Goal: Information Seeking & Learning: Learn about a topic

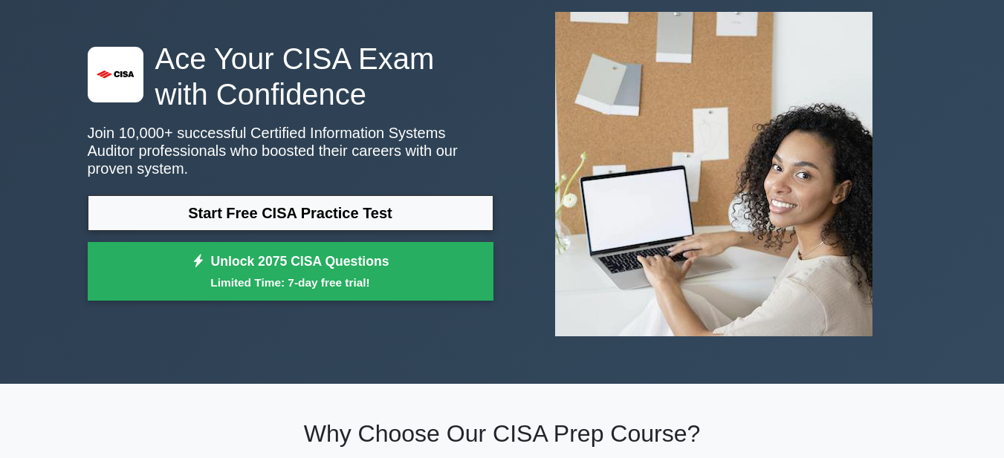
scroll to position [85, 0]
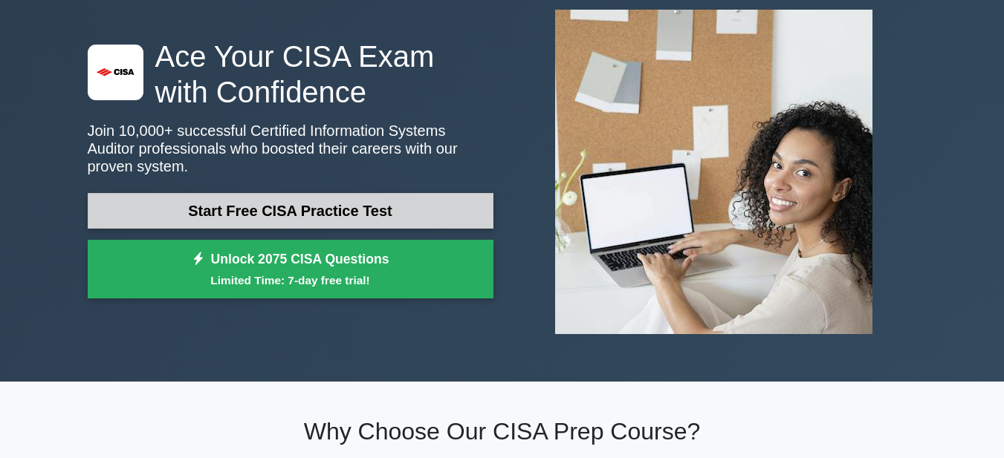
click at [296, 195] on link "Start Free CISA Practice Test" at bounding box center [291, 211] width 406 height 36
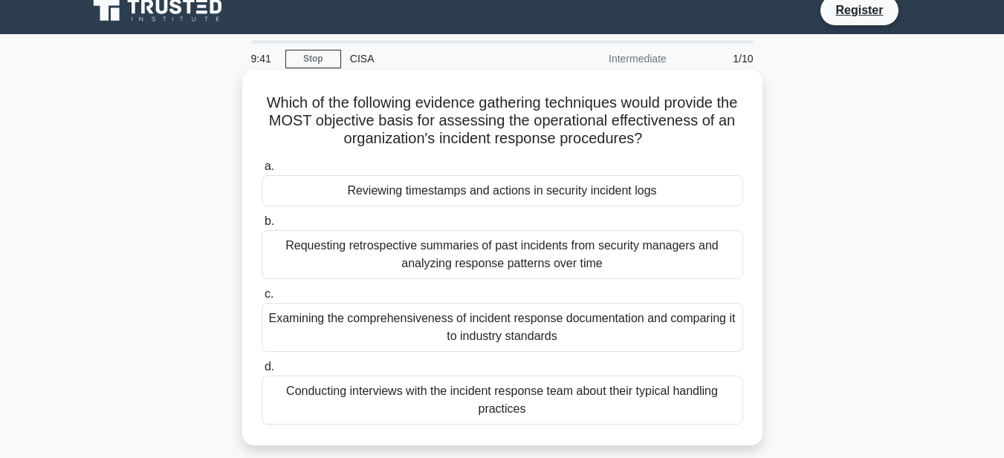
scroll to position [14, 0]
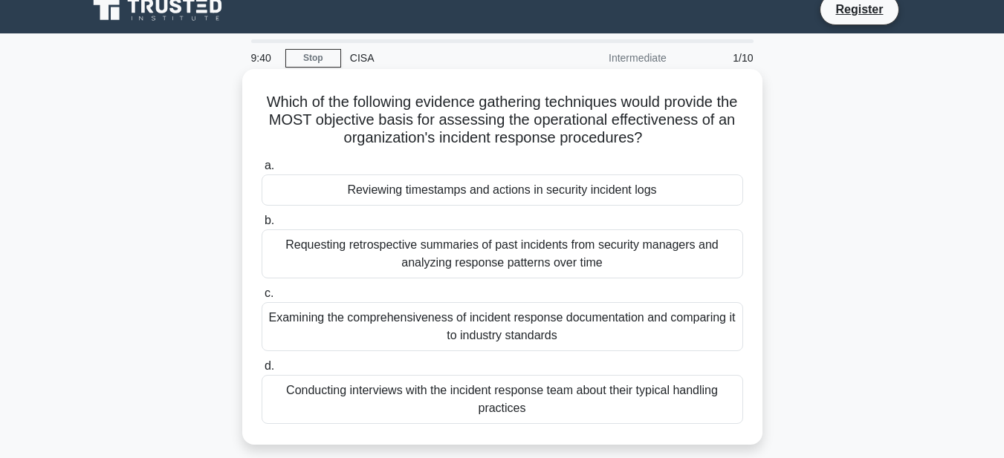
click at [455, 184] on div "Reviewing timestamps and actions in security incident logs" at bounding box center [502, 190] width 481 height 31
click at [262, 171] on input "a. Reviewing timestamps and actions in security incident logs" at bounding box center [262, 166] width 0 height 10
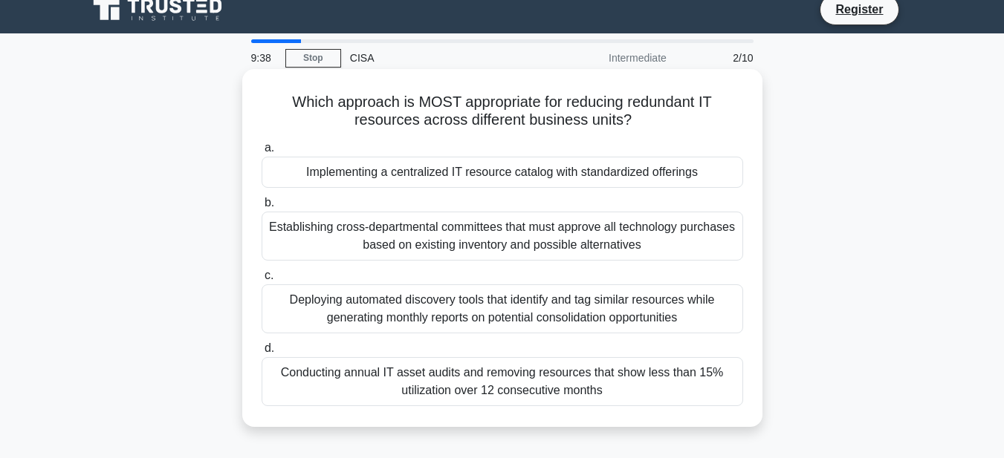
scroll to position [0, 0]
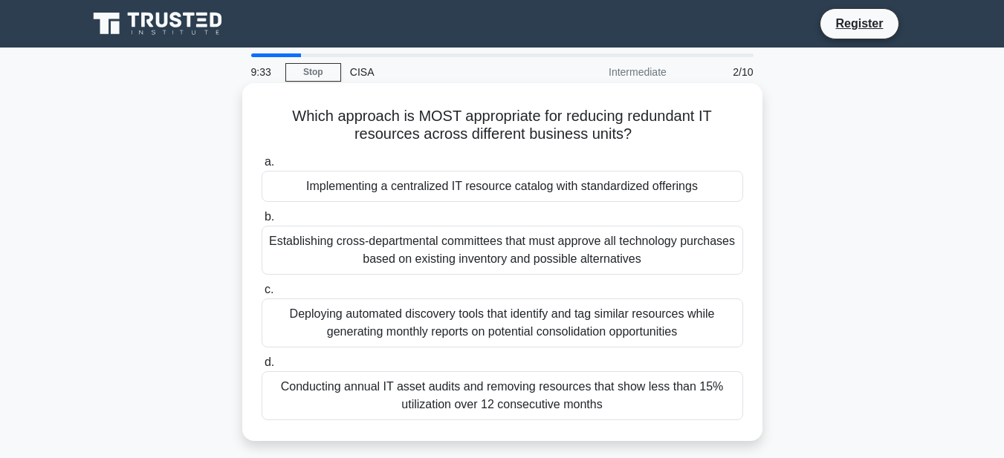
click at [390, 241] on div "Establishing cross-departmental committees that must approve all technology pur…" at bounding box center [502, 250] width 481 height 49
click at [262, 222] on input "b. Establishing cross-departmental committees that must approve all technology …" at bounding box center [262, 217] width 0 height 10
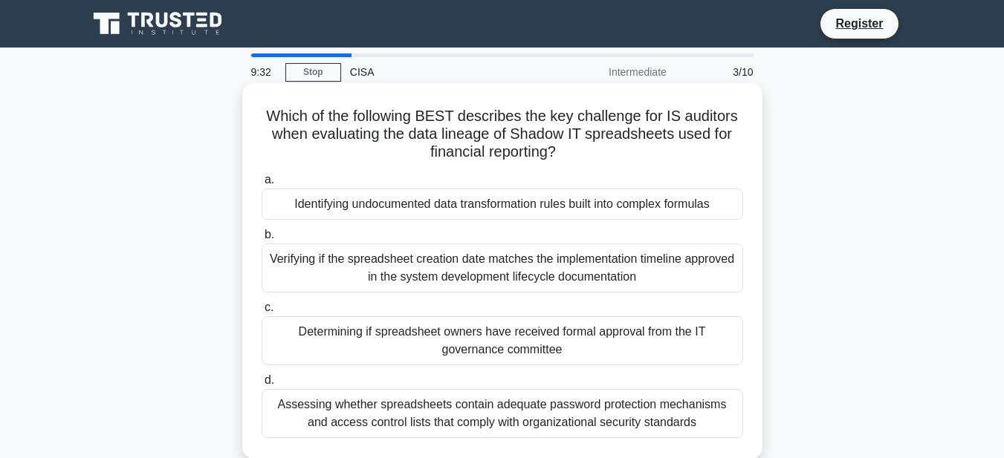
click at [416, 212] on div "Identifying undocumented data transformation rules built into complex formulas" at bounding box center [502, 204] width 481 height 31
click at [262, 185] on input "a. Identifying undocumented data transformation rules built into complex formul…" at bounding box center [262, 180] width 0 height 10
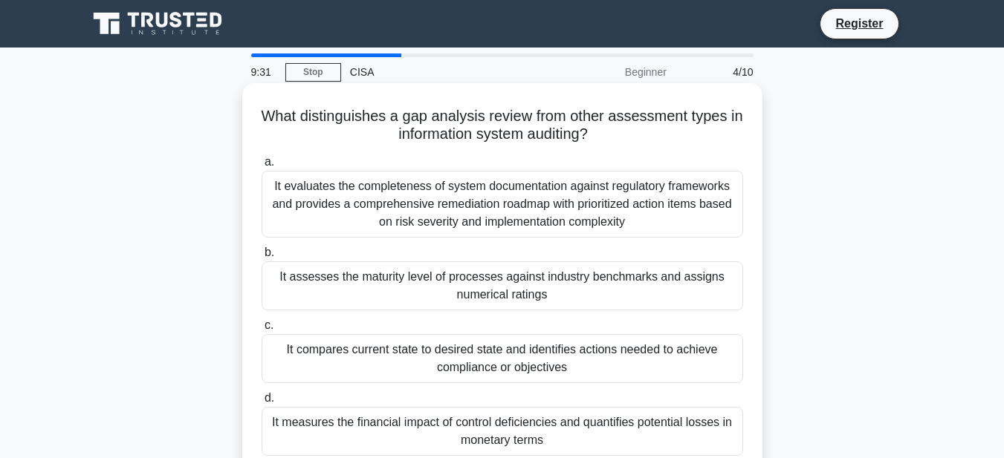
click at [418, 242] on div "a. It evaluates the completeness of system documentation against regulatory fra…" at bounding box center [502, 304] width 499 height 309
click at [418, 294] on div "It assesses the maturity level of processes against industry benchmarks and ass…" at bounding box center [502, 286] width 481 height 49
click at [262, 258] on input "b. It assesses the maturity level of processes against industry benchmarks and …" at bounding box center [262, 253] width 0 height 10
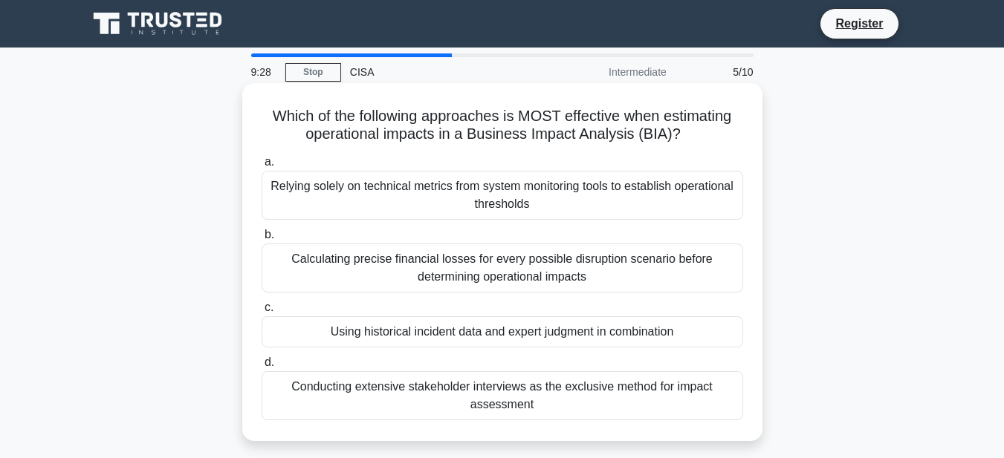
click at [436, 394] on div "Conducting extensive stakeholder interviews as the exclusive method for impact …" at bounding box center [502, 395] width 481 height 49
click at [262, 368] on input "d. Conducting extensive stakeholder interviews as the exclusive method for impa…" at bounding box center [262, 363] width 0 height 10
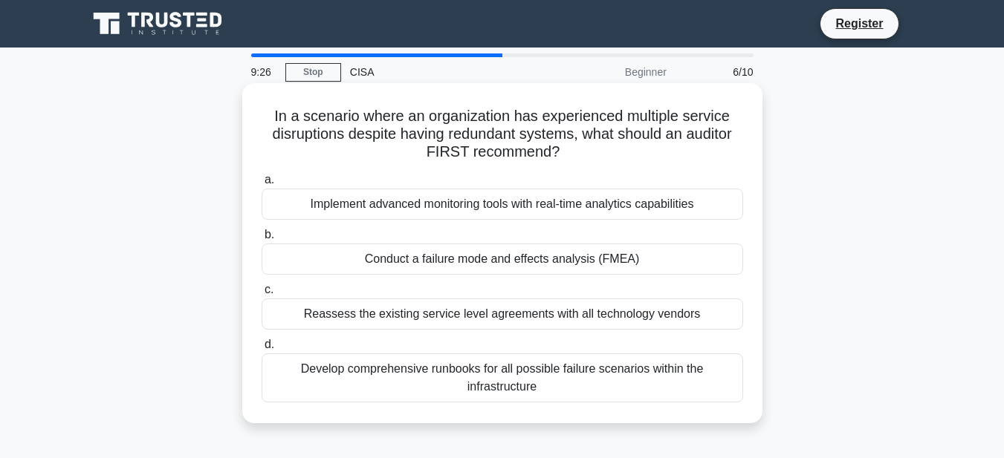
click at [436, 307] on div "Reassess the existing service level agreements with all technology vendors" at bounding box center [502, 314] width 481 height 31
click at [262, 295] on input "c. Reassess the existing service level agreements with all technology vendors" at bounding box center [262, 290] width 0 height 10
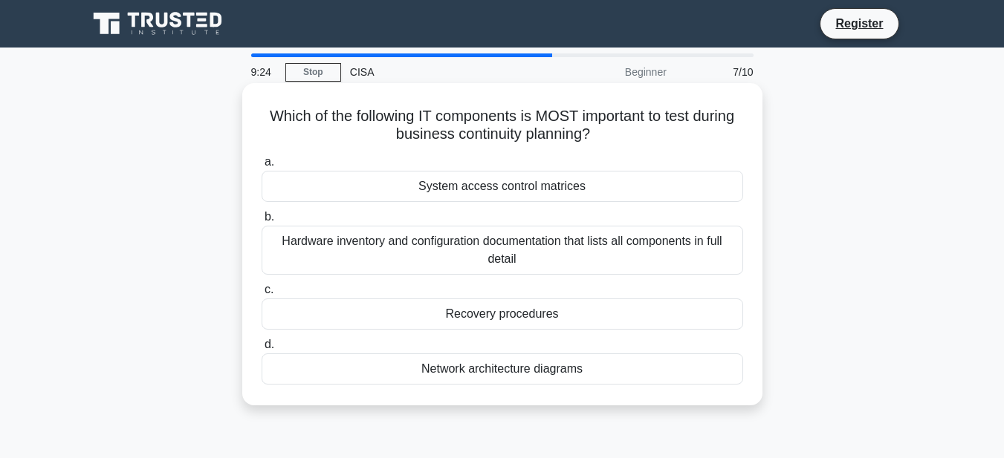
click at [452, 192] on div "System access control matrices" at bounding box center [502, 186] width 481 height 31
click at [262, 167] on input "a. System access control matrices" at bounding box center [262, 163] width 0 height 10
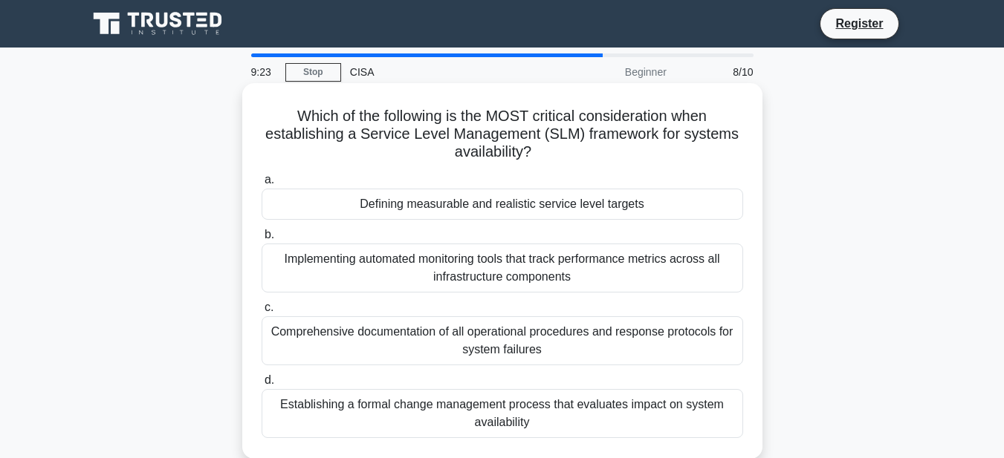
click at [444, 335] on div "Comprehensive documentation of all operational procedures and response protocol…" at bounding box center [502, 341] width 481 height 49
click at [262, 313] on input "c. Comprehensive documentation of all operational procedures and response proto…" at bounding box center [262, 308] width 0 height 10
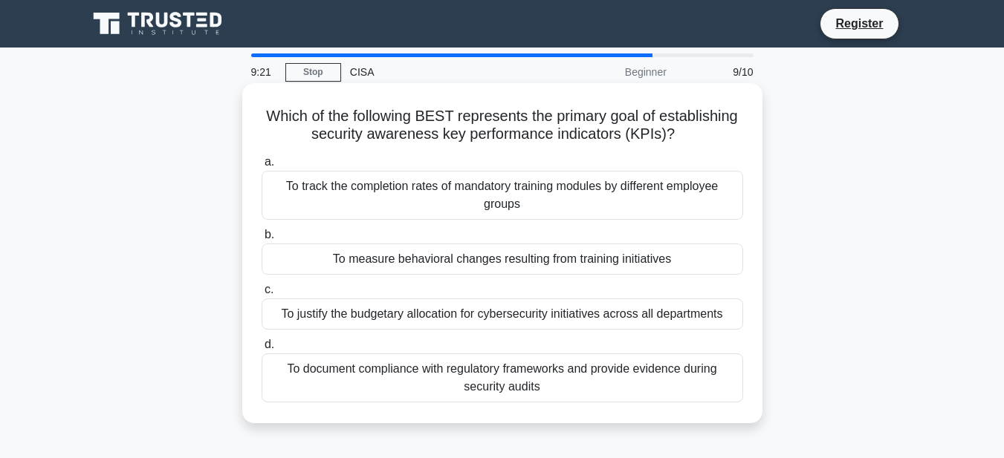
click at [487, 387] on div "To document compliance with regulatory frameworks and provide evidence during s…" at bounding box center [502, 378] width 481 height 49
click at [262, 350] on input "d. To document compliance with regulatory frameworks and provide evidence durin…" at bounding box center [262, 345] width 0 height 10
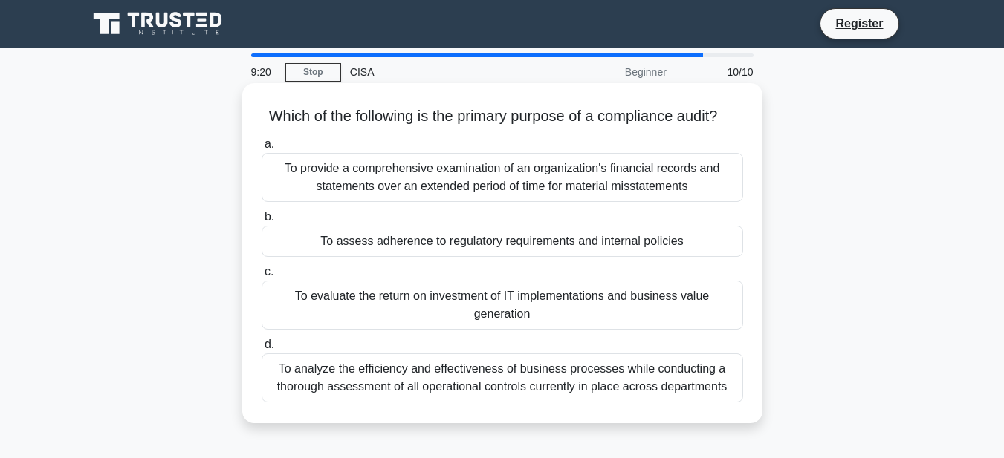
click at [496, 202] on div "To provide a comprehensive examination of an organization's financial records a…" at bounding box center [502, 177] width 481 height 49
click at [262, 149] on input "a. To provide a comprehensive examination of an organization's financial record…" at bounding box center [262, 145] width 0 height 10
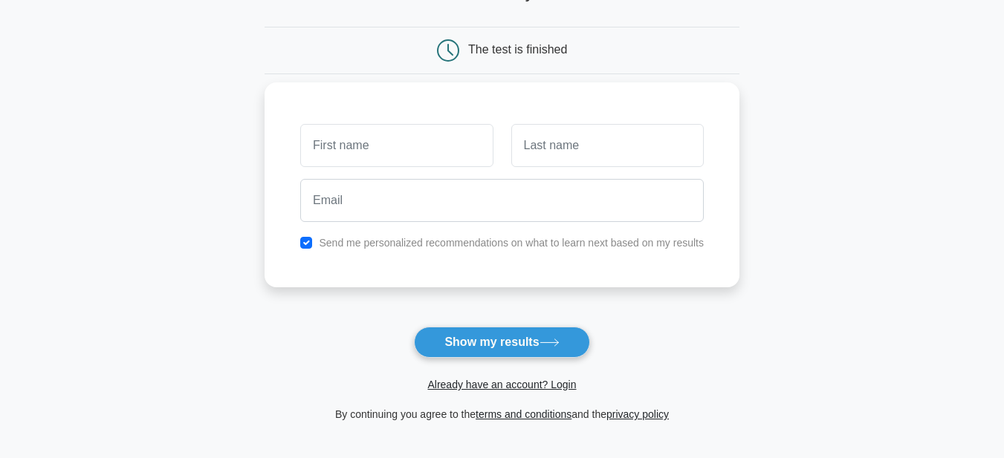
scroll to position [124, 0]
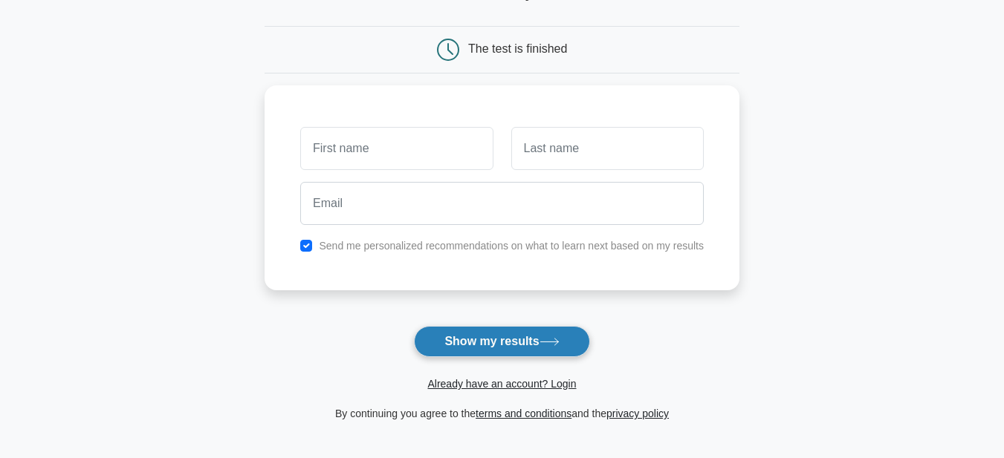
click at [528, 343] on button "Show my results" at bounding box center [501, 341] width 175 height 31
